Goal: Find specific page/section: Find specific page/section

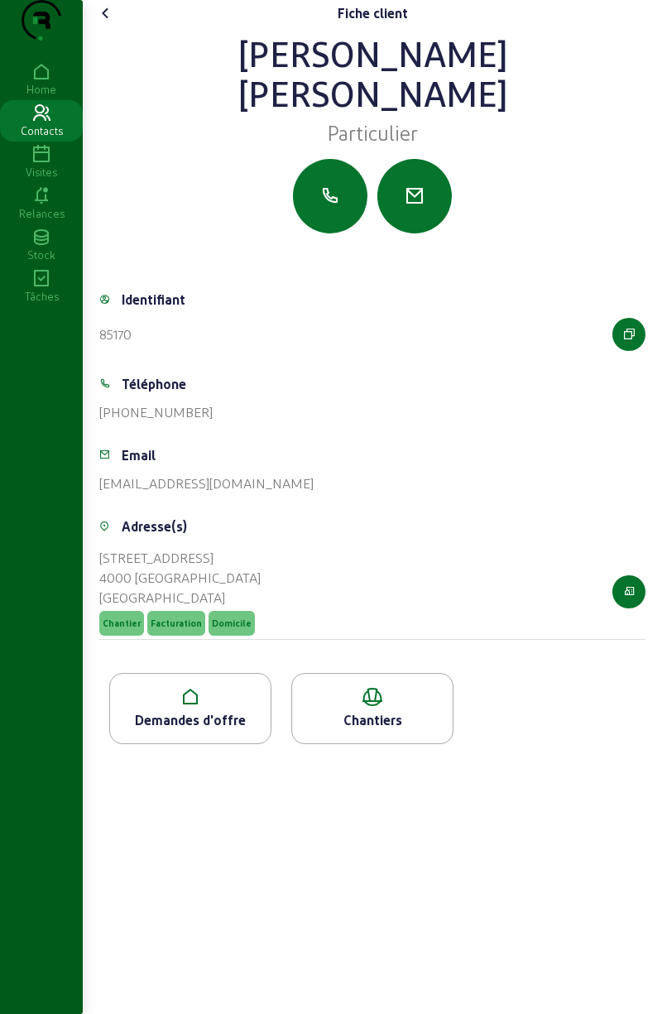
click at [195, 730] on div "Demandes d'offre" at bounding box center [190, 720] width 161 height 20
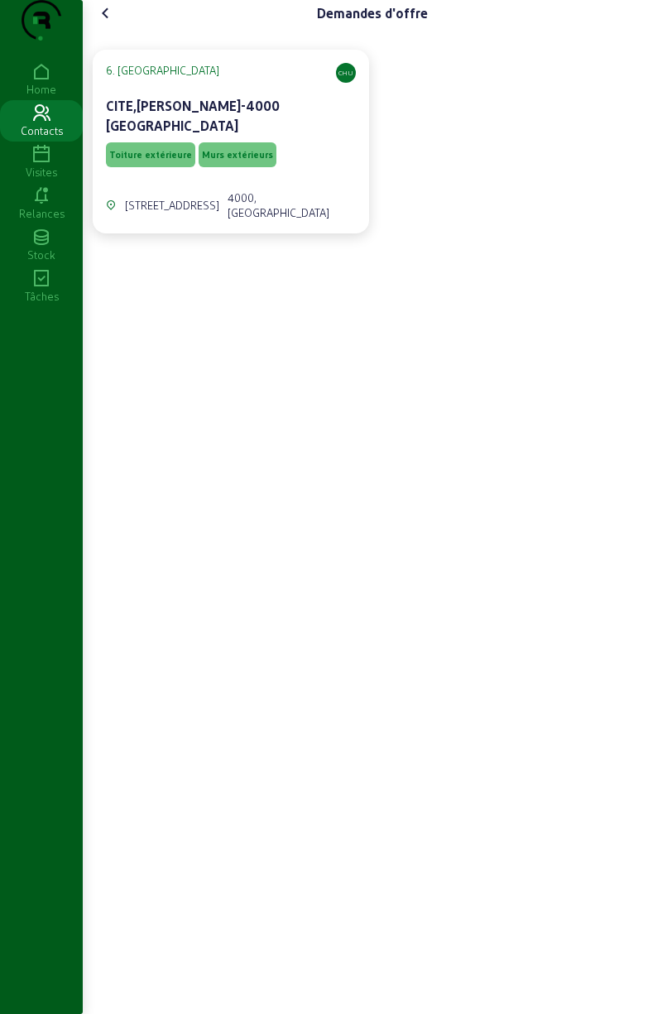
click at [248, 161] on span "Murs extérieurs" at bounding box center [237, 155] width 71 height 12
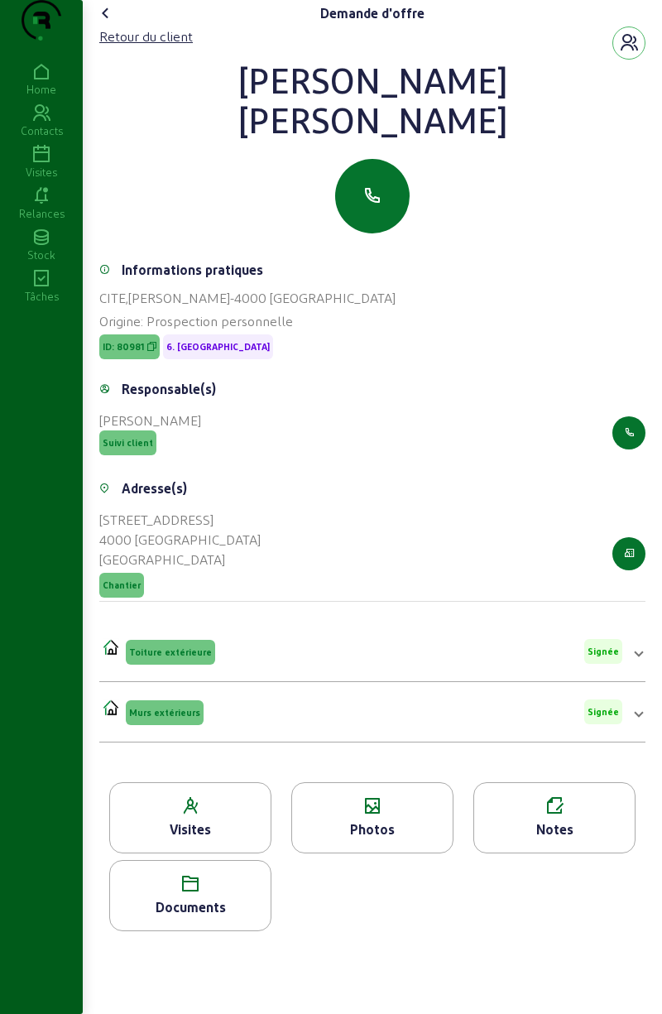
click at [187, 917] on div "Documents" at bounding box center [190, 908] width 161 height 20
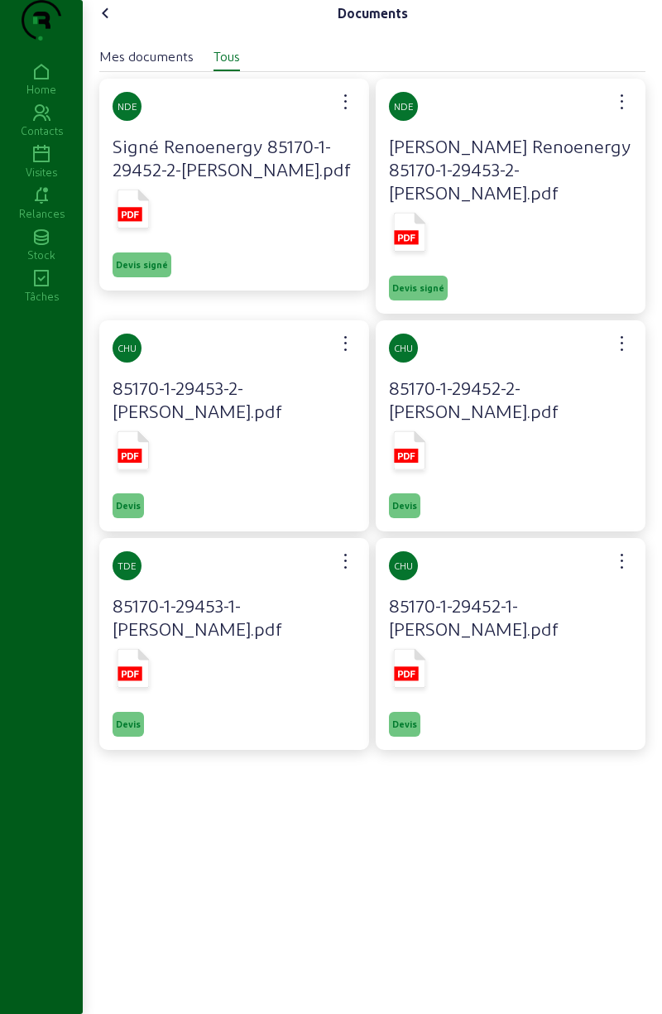
click at [146, 229] on icon at bounding box center [134, 209] width 32 height 39
click at [150, 229] on icon at bounding box center [134, 209] width 32 height 39
